Goal: Find specific page/section: Find specific page/section

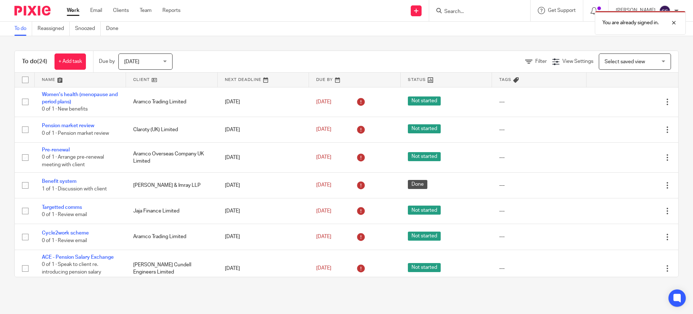
click at [496, 16] on div "You are already signed in." at bounding box center [516, 20] width 339 height 27
click at [455, 9] on div "You are already signed in." at bounding box center [516, 20] width 339 height 27
click at [676, 21] on div at bounding box center [669, 22] width 20 height 9
click at [466, 14] on input "Search" at bounding box center [476, 12] width 65 height 7
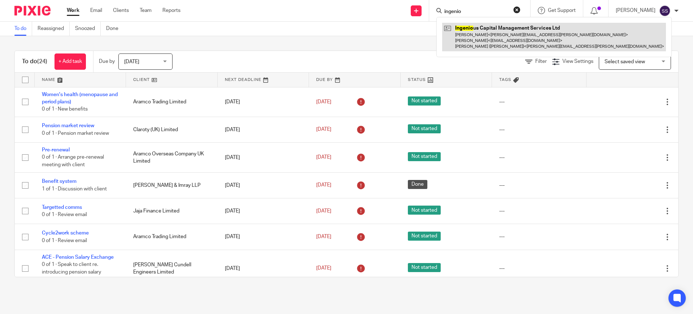
type input "ingenio"
click at [473, 47] on link at bounding box center [554, 37] width 224 height 29
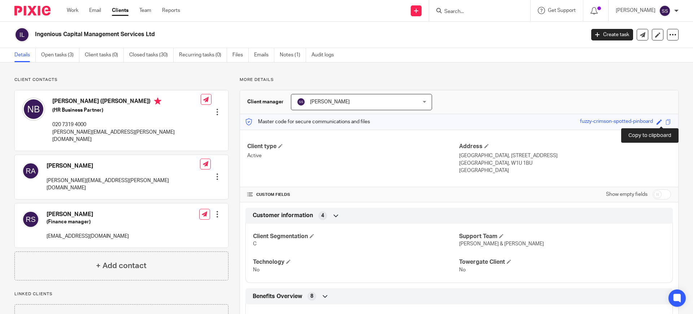
click at [666, 121] on span at bounding box center [668, 121] width 5 height 5
